Goal: Go to known website: Go to known website

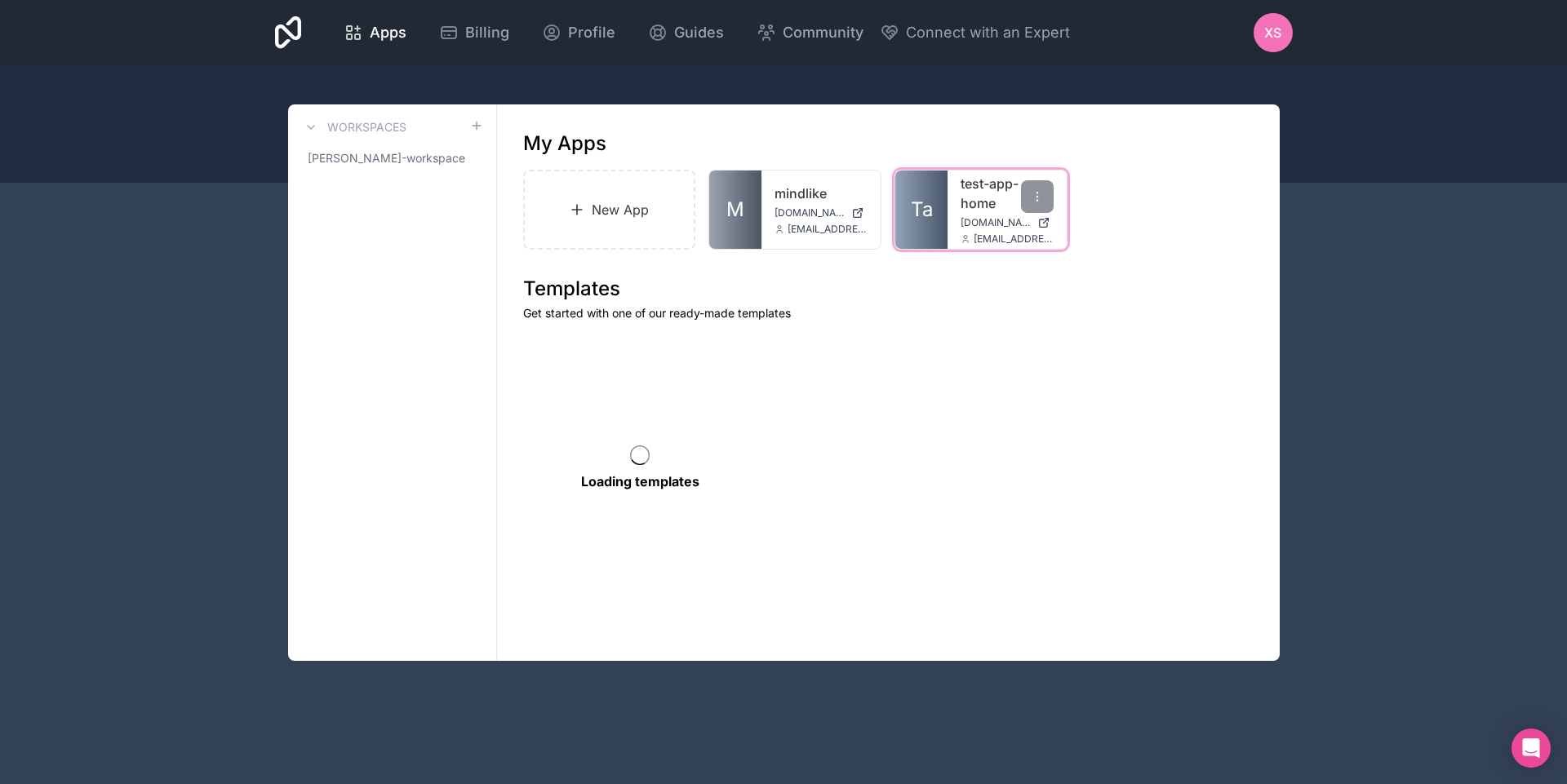
click at [985, 193] on link "test-app-home" at bounding box center [1006, 193] width 93 height 39
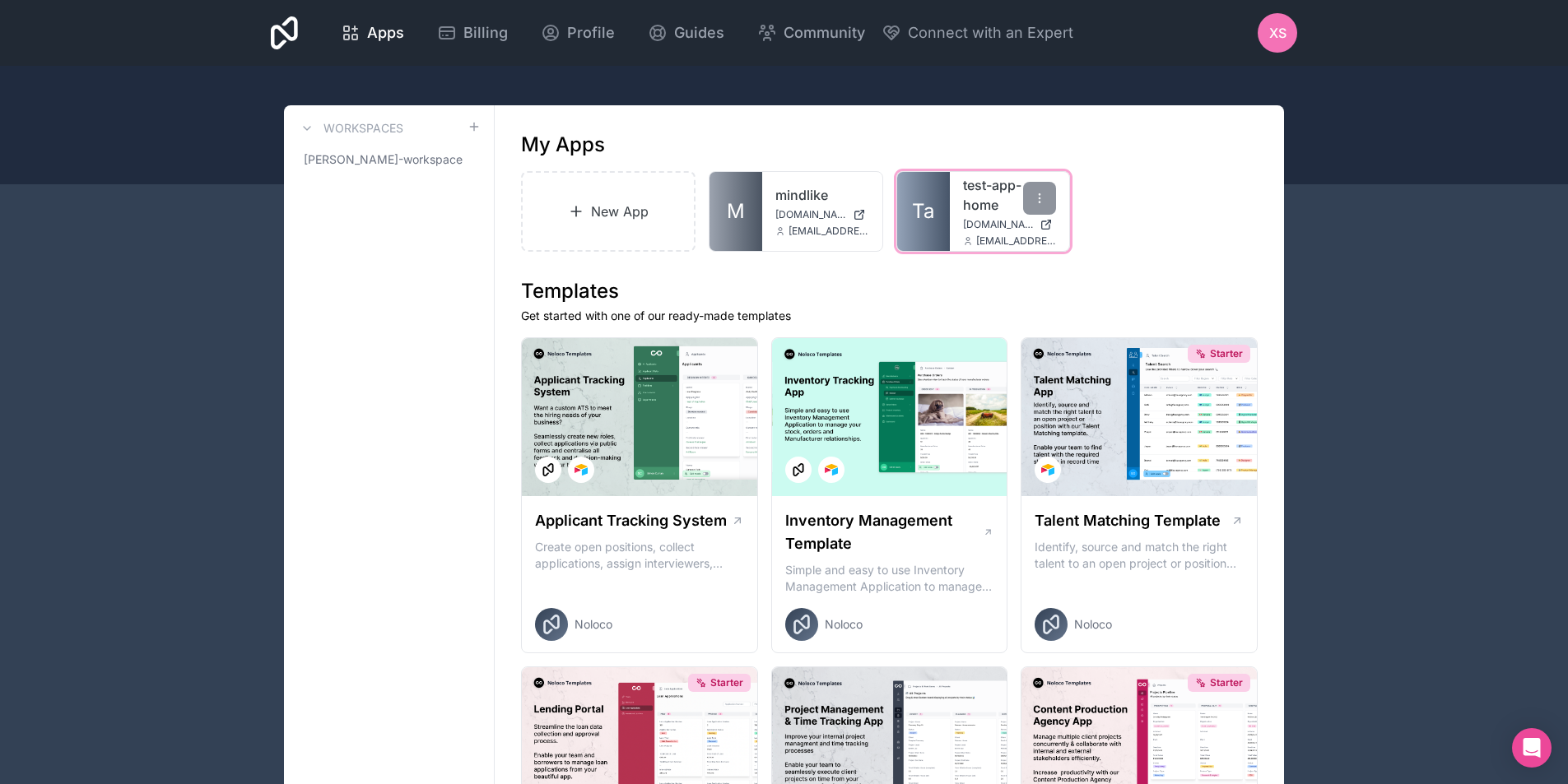
click at [980, 204] on link "test-app-home" at bounding box center [1010, 195] width 94 height 40
click at [974, 191] on link "test-app-home" at bounding box center [1010, 195] width 94 height 40
click at [975, 219] on span "[DOMAIN_NAME]" at bounding box center [998, 224] width 71 height 13
